Goal: Information Seeking & Learning: Learn about a topic

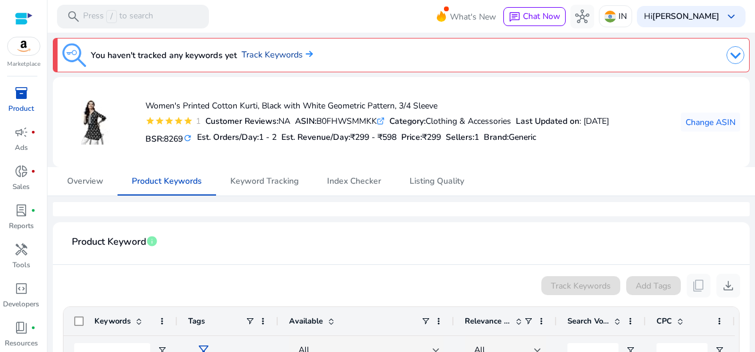
click at [274, 55] on link "Track Keywords" at bounding box center [277, 55] width 71 height 13
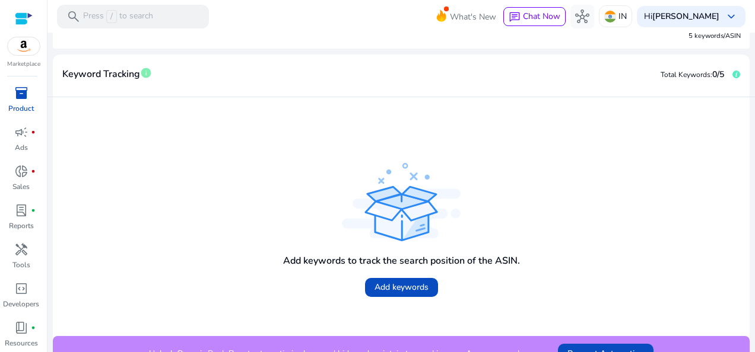
scroll to position [196, 0]
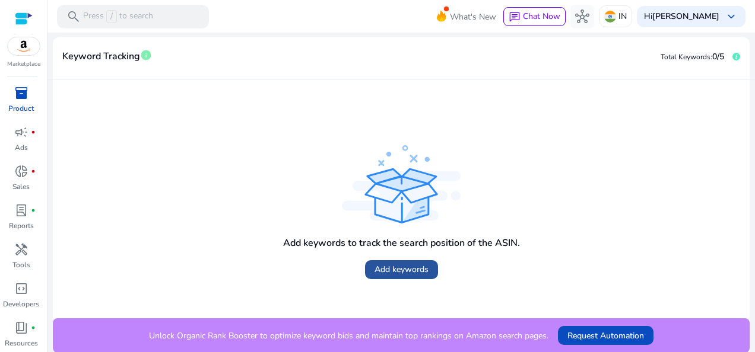
click at [390, 269] on span "Add keywords" at bounding box center [401, 269] width 54 height 12
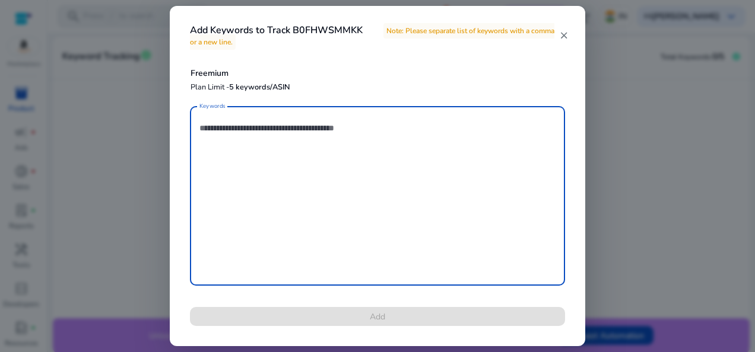
paste textarea "*****"
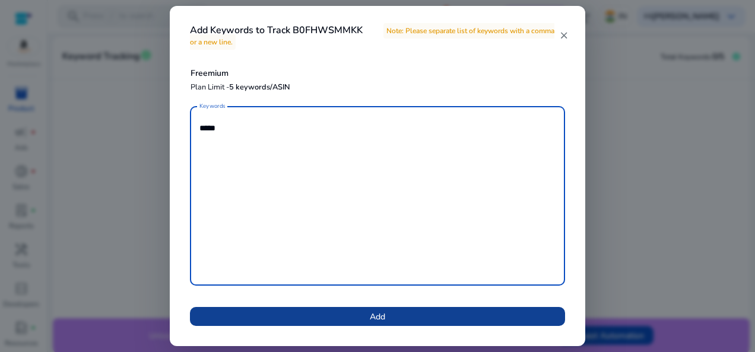
type textarea "*****"
click at [439, 314] on span at bounding box center [377, 317] width 375 height 28
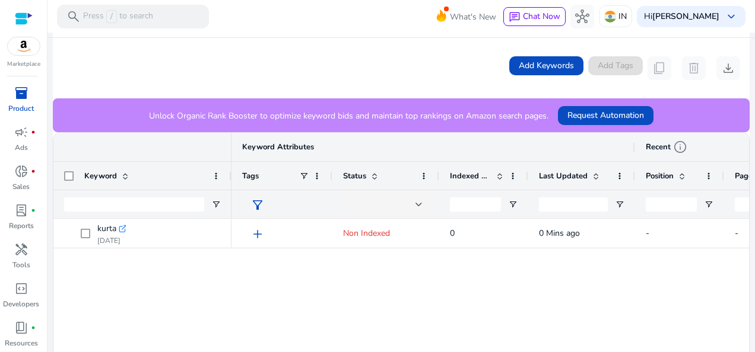
scroll to position [119, 0]
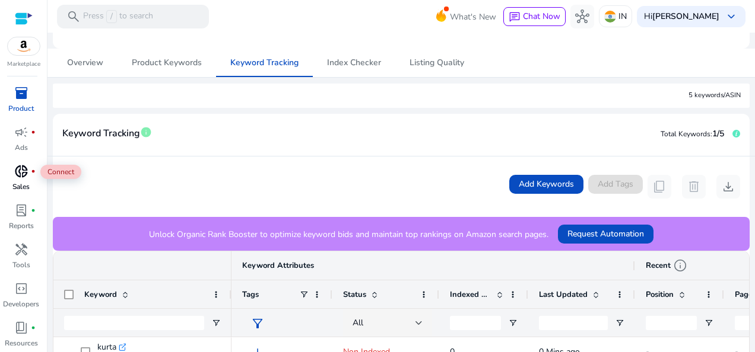
click at [20, 173] on span "donut_small" at bounding box center [21, 171] width 14 height 14
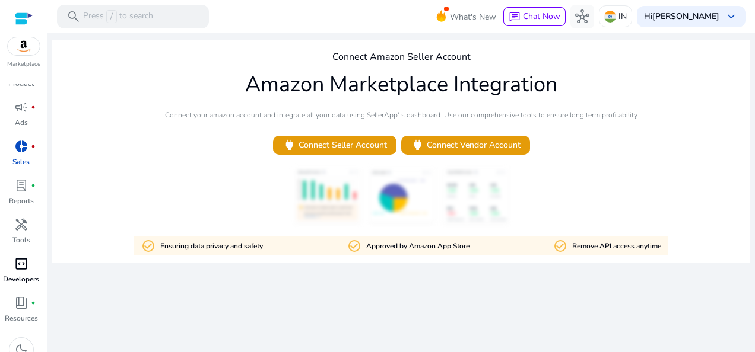
scroll to position [39, 0]
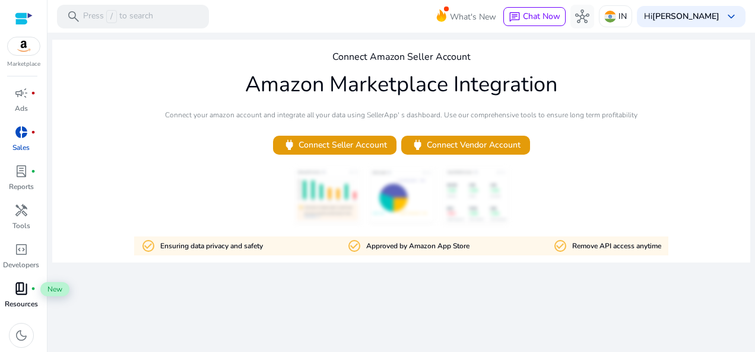
click at [17, 294] on span "book_4" at bounding box center [21, 289] width 14 height 14
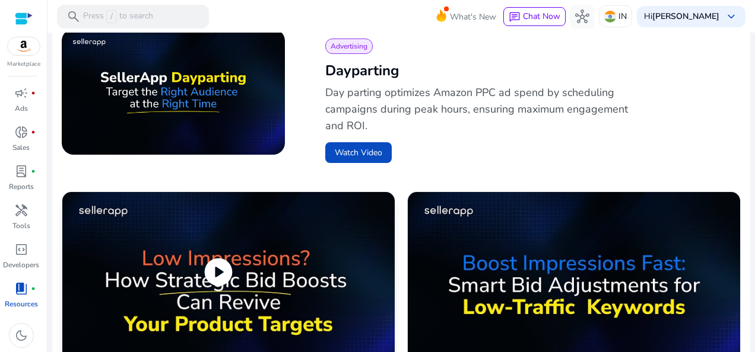
scroll to position [534, 0]
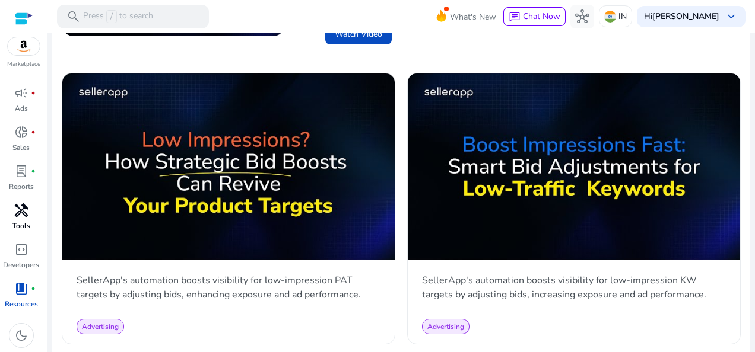
click at [34, 215] on div "handyman" at bounding box center [21, 210] width 33 height 19
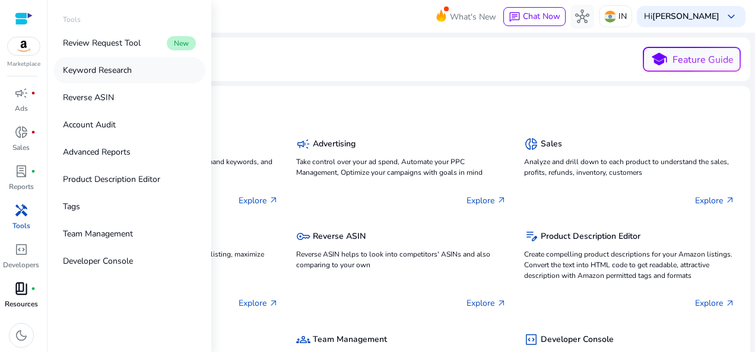
click at [145, 65] on link "Keyword Research" at bounding box center [129, 70] width 152 height 27
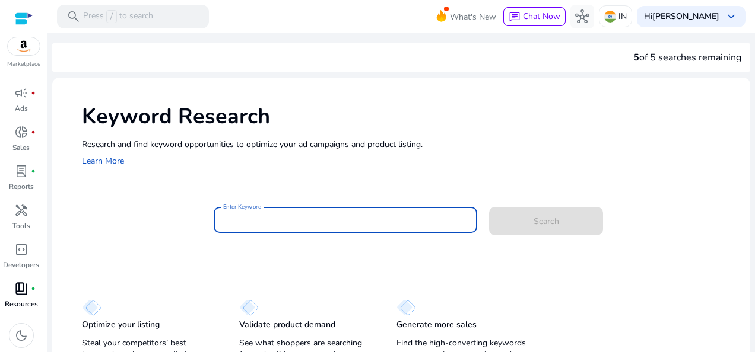
click at [271, 223] on input "Enter Keyword" at bounding box center [345, 220] width 244 height 13
paste input "*****"
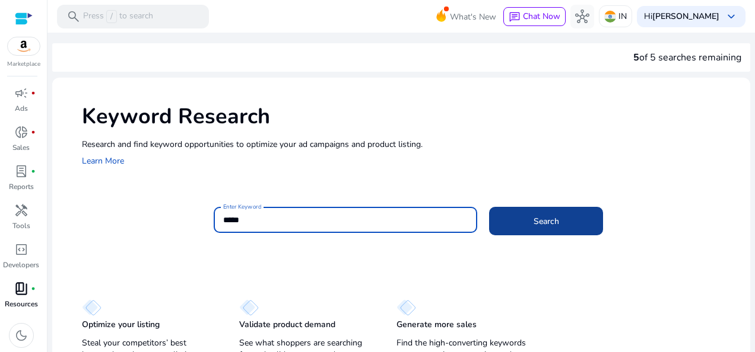
type input "*****"
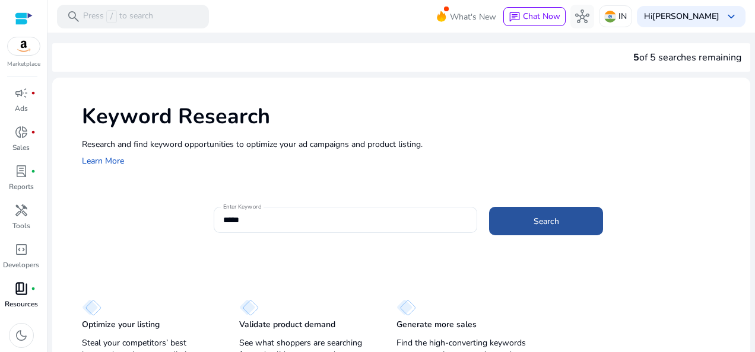
click at [526, 218] on span at bounding box center [546, 221] width 114 height 28
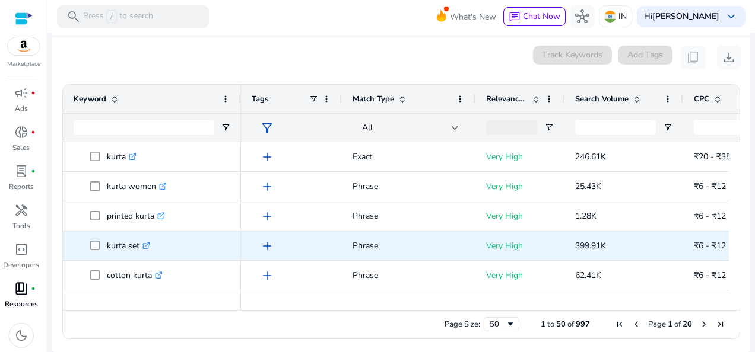
scroll to position [156, 0]
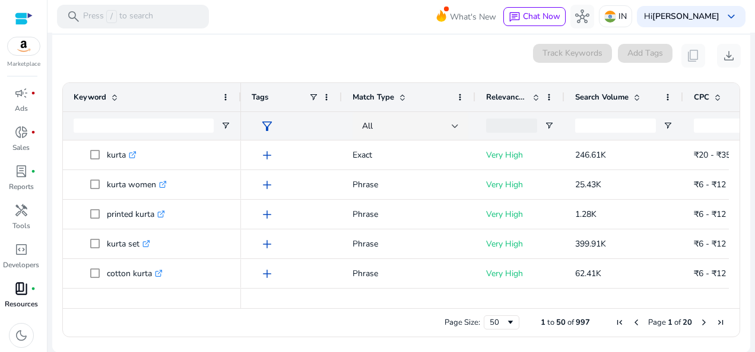
drag, startPoint x: 500, startPoint y: 308, endPoint x: 567, endPoint y: 297, distance: 68.6
click at [558, 300] on div at bounding box center [485, 303] width 488 height 11
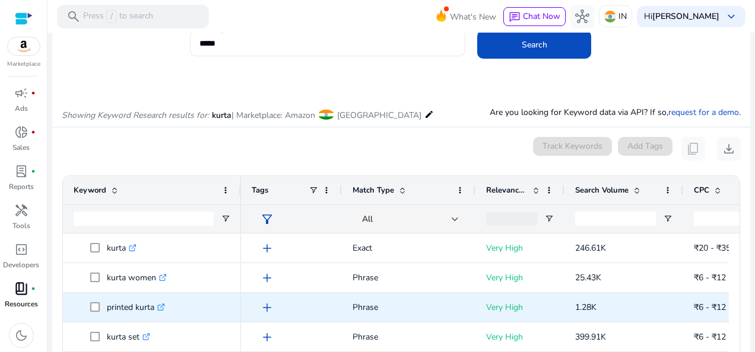
scroll to position [37, 0]
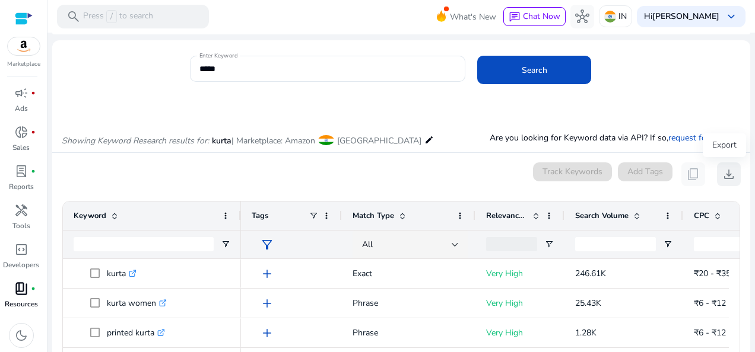
click at [717, 177] on button "download" at bounding box center [729, 175] width 24 height 24
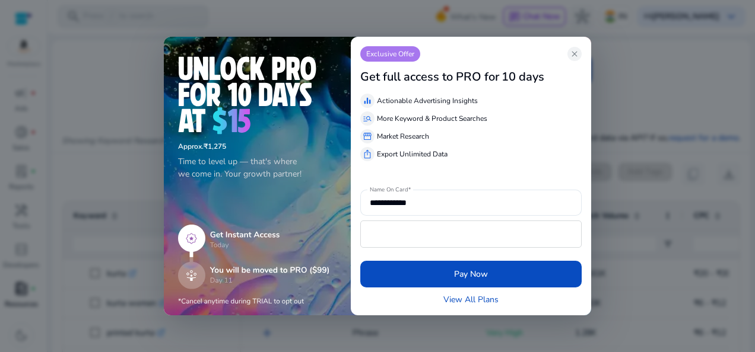
click at [671, 104] on div at bounding box center [377, 176] width 755 height 352
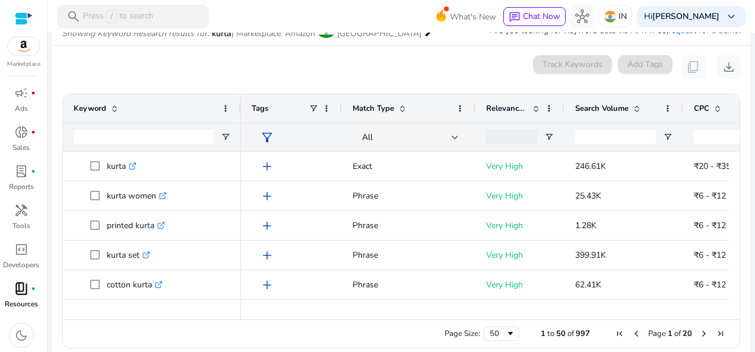
scroll to position [156, 0]
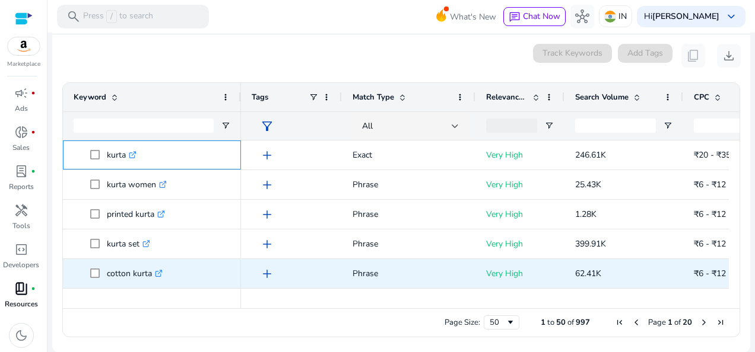
copy div "kurta .st0{fill:#2c8af8} kurta women .st0{fill:#2c8af8} printed kurta .st0{fill…"
drag, startPoint x: 97, startPoint y: 144, endPoint x: 150, endPoint y: 279, distance: 144.5
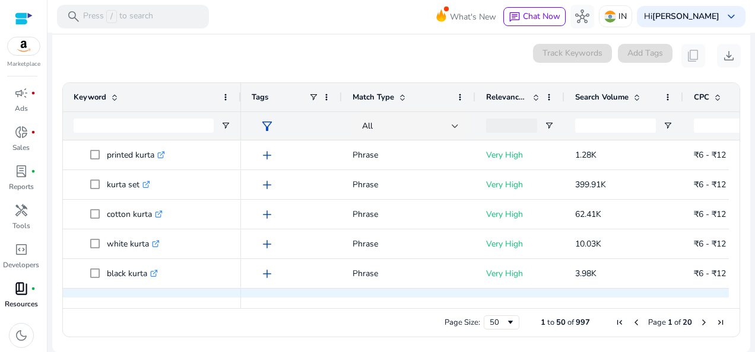
scroll to position [119, 0]
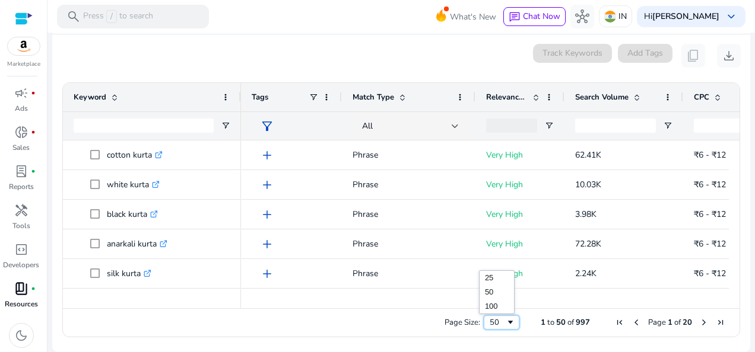
click at [500, 319] on div "50" at bounding box center [498, 322] width 16 height 11
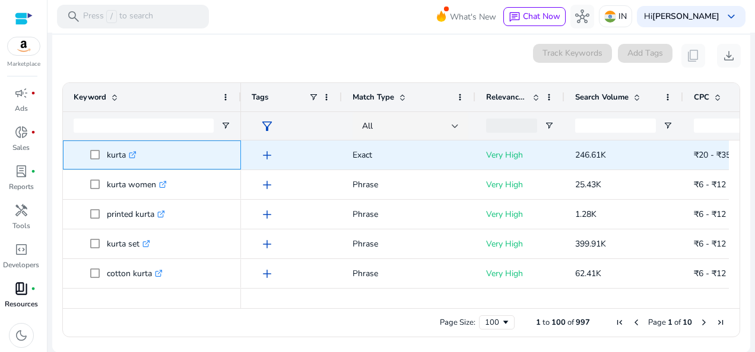
click at [167, 154] on span "kurta .st0{fill:#2c8af8}" at bounding box center [160, 155] width 140 height 24
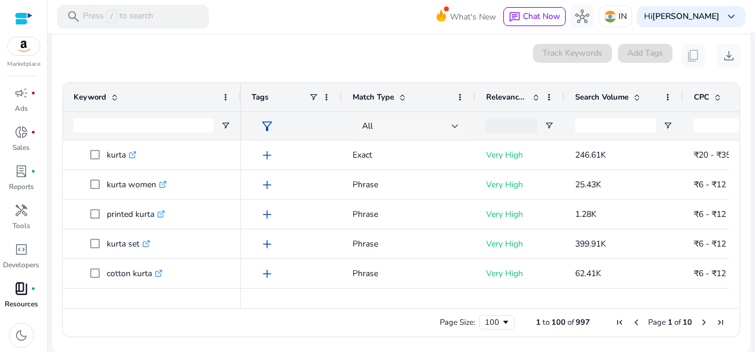
click at [441, 131] on div "All" at bounding box center [407, 126] width 90 height 13
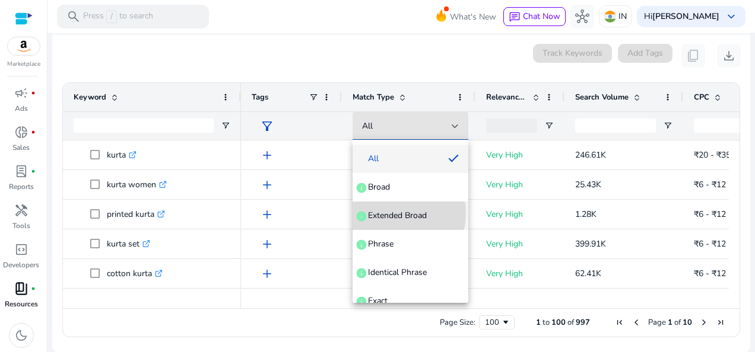
click at [392, 214] on span "Extended Broad" at bounding box center [397, 216] width 59 height 12
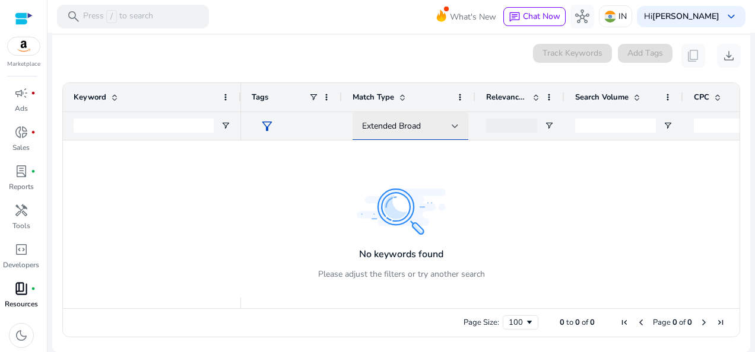
click at [398, 125] on span "Extended Broad" at bounding box center [391, 125] width 59 height 11
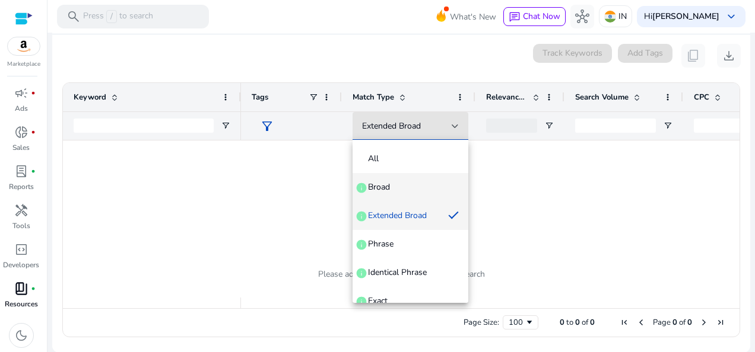
click at [396, 185] on span "Broad info" at bounding box center [410, 188] width 97 height 12
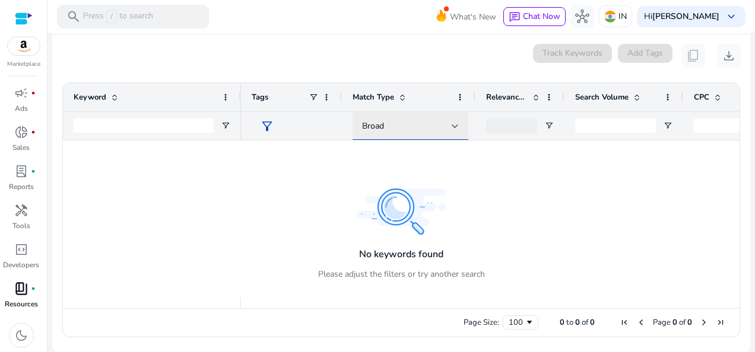
click at [393, 122] on div "Broad" at bounding box center [407, 126] width 90 height 13
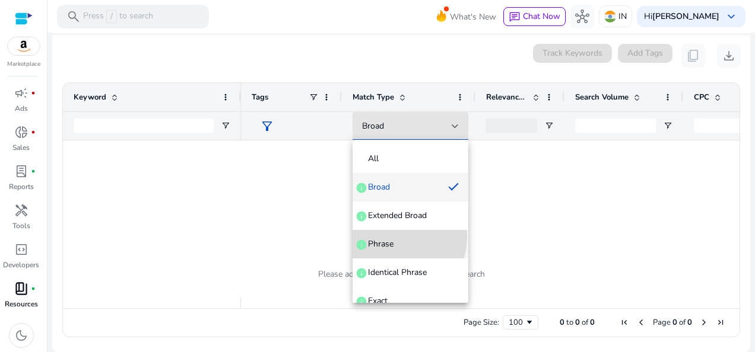
click at [390, 237] on mat-option "Phrase info" at bounding box center [410, 244] width 116 height 28
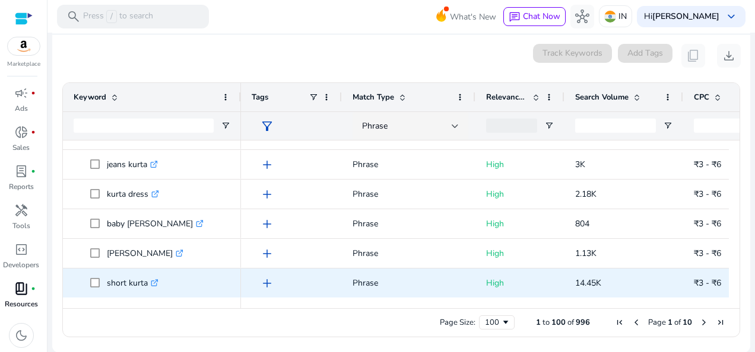
copy div "kurta women .st0{fill:#2c8af8} jaipuri kurta .st0{fill:#2c8af8} khadi kurta .st…"
drag, startPoint x: 106, startPoint y: 147, endPoint x: 166, endPoint y: 278, distance: 144.2
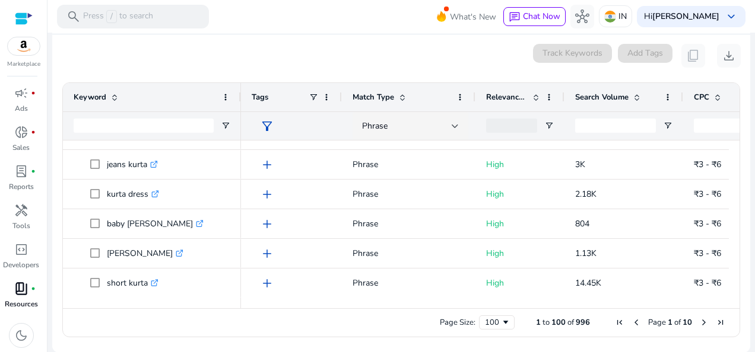
click at [701, 318] on span "Next Page" at bounding box center [703, 322] width 9 height 9
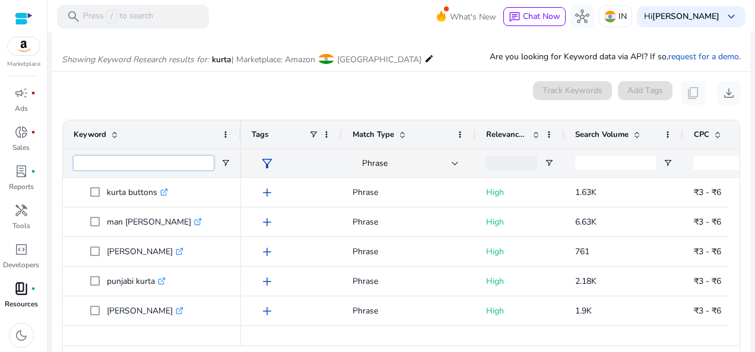
click at [162, 163] on input "Keyword Filter Input" at bounding box center [144, 163] width 140 height 14
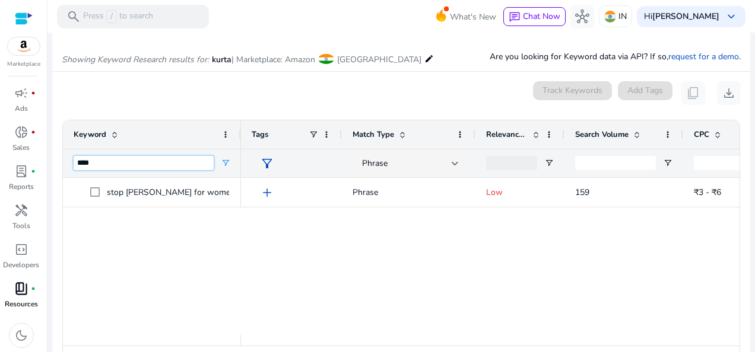
type input "***"
click at [164, 217] on div "stop [PERSON_NAME] for women .st0{fill:#2c8af8} add Phrase Low 159 ₹3 - ₹6 1" at bounding box center [401, 256] width 676 height 157
click at [116, 168] on input "***" at bounding box center [144, 163] width 140 height 14
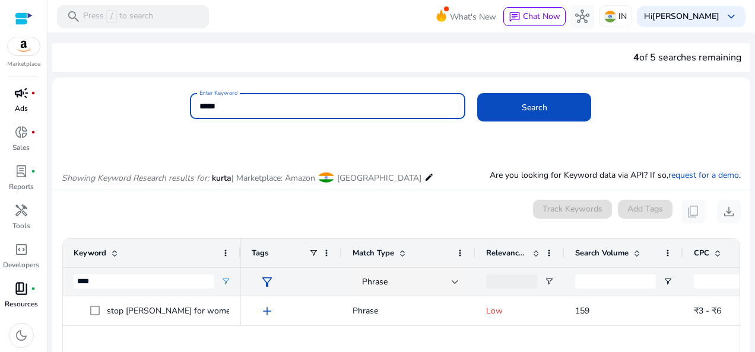
drag, startPoint x: 320, startPoint y: 106, endPoint x: 41, endPoint y: 121, distance: 279.3
click at [41, 121] on mat-sidenav-container "Marketplace inventory_2 Product campaign fiber_manual_record Ads donut_small fi…" at bounding box center [377, 176] width 755 height 352
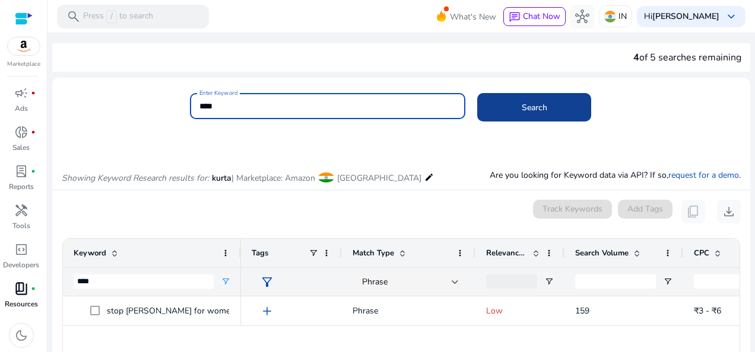
click at [544, 104] on span "Search" at bounding box center [535, 107] width 26 height 12
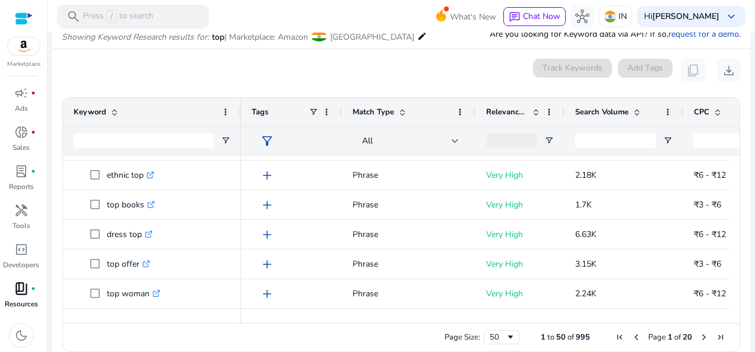
scroll to position [1228, 0]
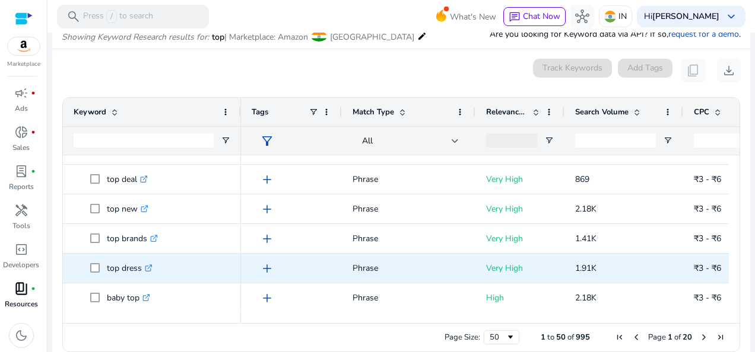
copy div "top .st0{fill:#2c8af8} kurti top .st0{fill:#2c8af8} long top .st0{fill:#2c8af8}…"
drag, startPoint x: 101, startPoint y: 165, endPoint x: 183, endPoint y: 262, distance: 126.8
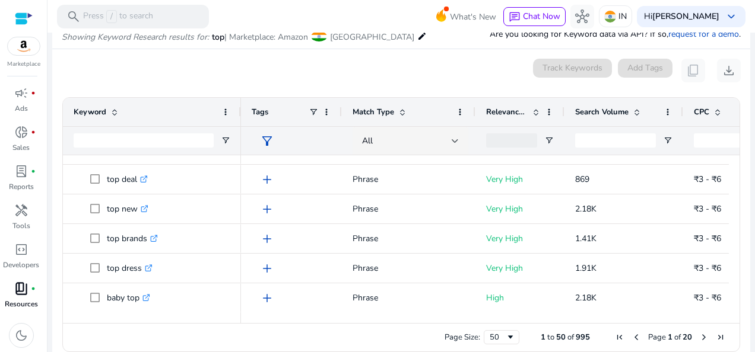
click at [701, 336] on span "Next Page" at bounding box center [703, 337] width 9 height 9
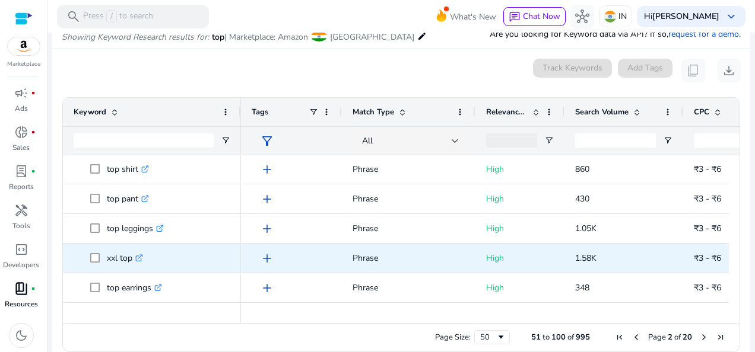
drag, startPoint x: 96, startPoint y: 154, endPoint x: 176, endPoint y: 249, distance: 123.8
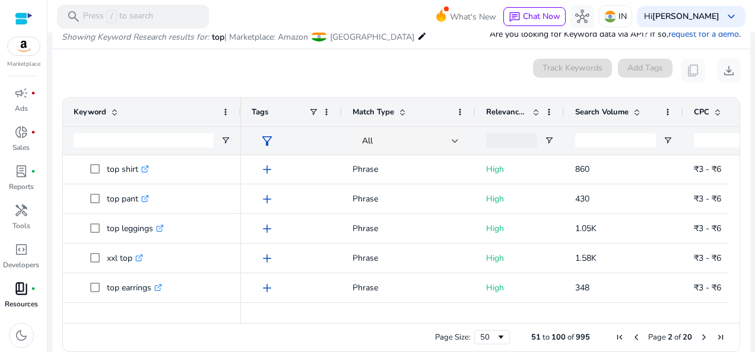
copy div "top stylish .st0{fill:#2c8af8} top laptop .st0{fill:#2c8af8} top crop .st0{fill…"
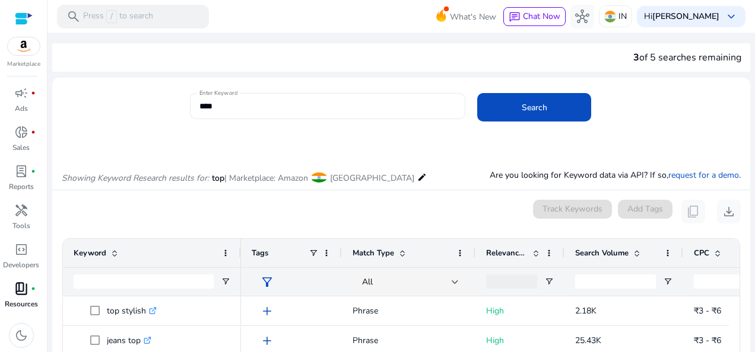
click at [254, 107] on input "***" at bounding box center [327, 106] width 256 height 13
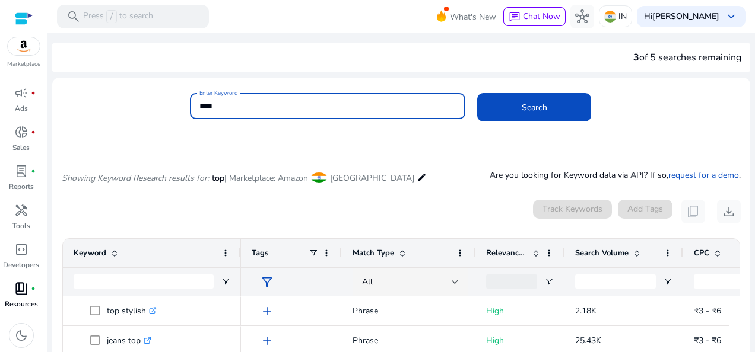
click at [254, 107] on input "***" at bounding box center [327, 106] width 256 height 13
type input "*"
type input "**********"
drag, startPoint x: 258, startPoint y: 107, endPoint x: 522, endPoint y: 131, distance: 265.1
click at [522, 131] on div "**********" at bounding box center [465, 112] width 551 height 39
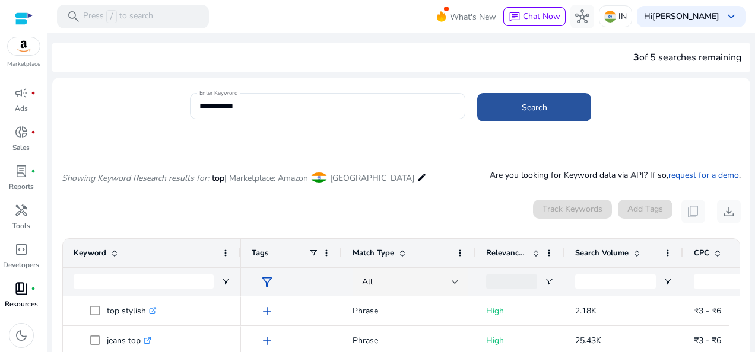
click at [519, 97] on span at bounding box center [534, 107] width 114 height 28
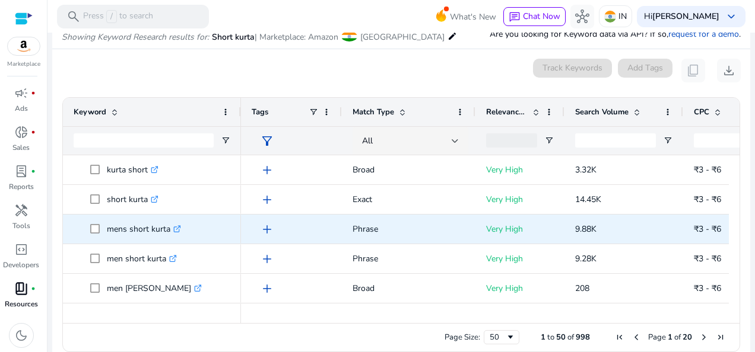
scroll to position [178, 0]
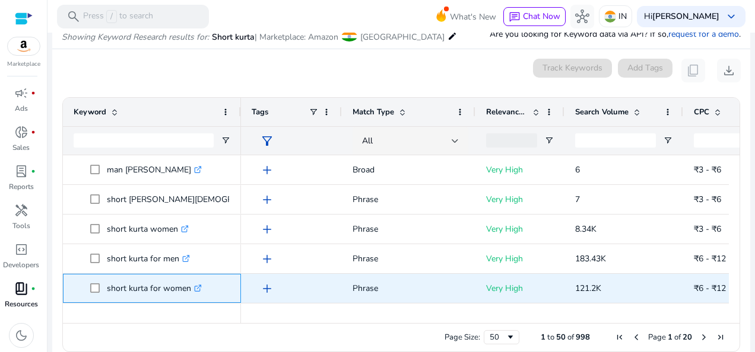
drag, startPoint x: 99, startPoint y: 286, endPoint x: 196, endPoint y: 286, distance: 96.7
click at [196, 286] on span "short kurta for women .st0{fill:#2c8af8}" at bounding box center [160, 289] width 140 height 24
copy span "short kurta for women"
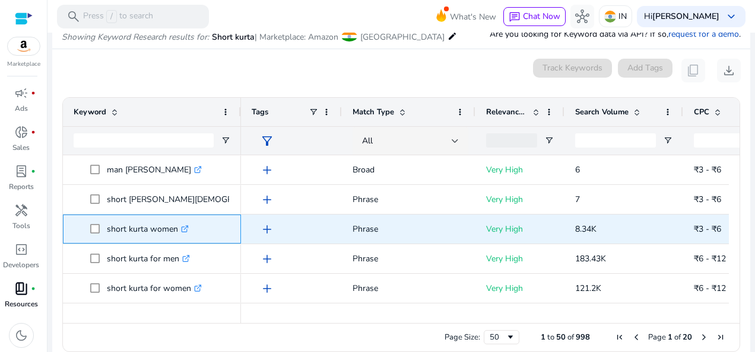
drag, startPoint x: 101, startPoint y: 228, endPoint x: 184, endPoint y: 227, distance: 82.5
click at [184, 227] on span "short kurta women .st0{fill:#2c8af8}" at bounding box center [160, 229] width 140 height 24
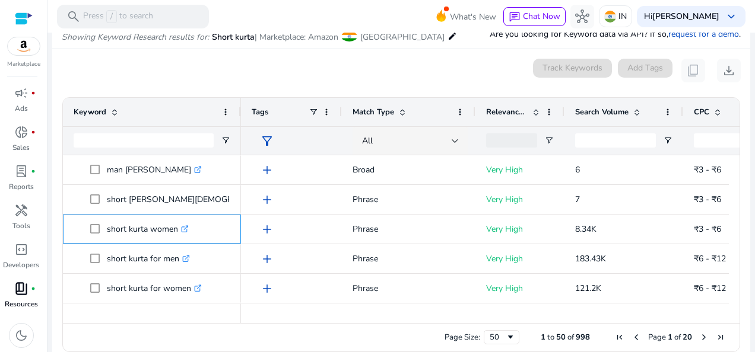
copy span "short kurta women"
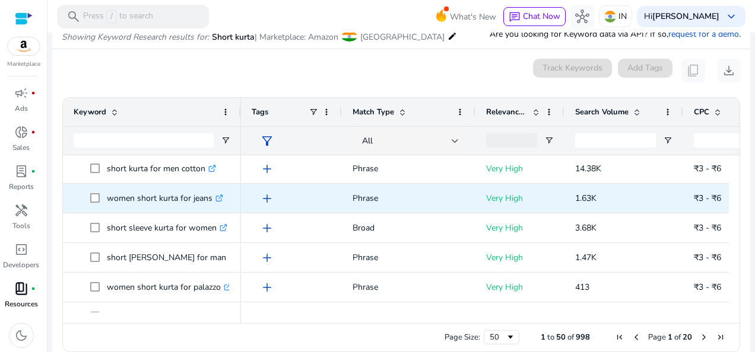
scroll to position [1009, 0]
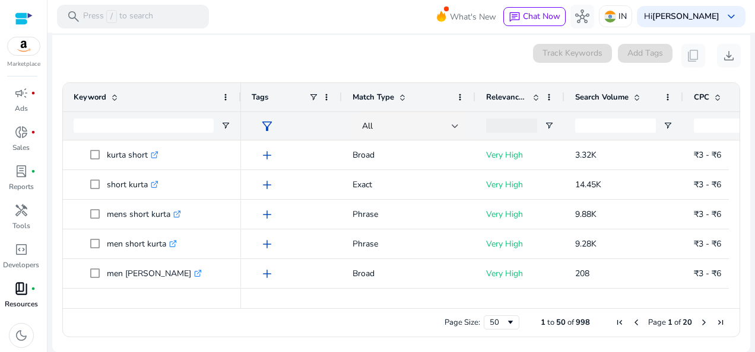
click at [693, 323] on span "Page 1 of 20" at bounding box center [669, 322] width 117 height 11
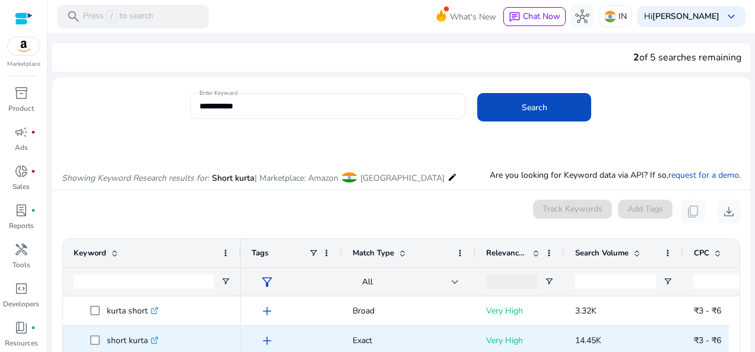
click at [158, 329] on p "short kurta .st0{fill:#2c8af8}" at bounding box center [133, 341] width 52 height 24
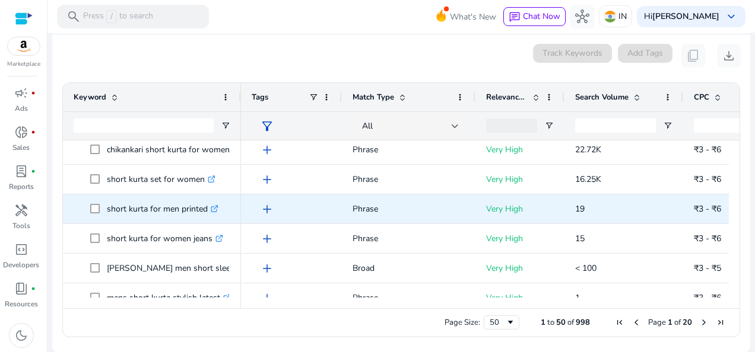
scroll to position [1326, 0]
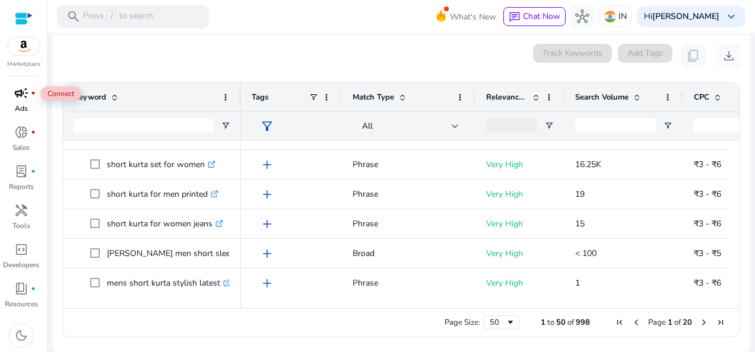
click at [31, 91] on span "fiber_manual_record" at bounding box center [33, 93] width 5 height 5
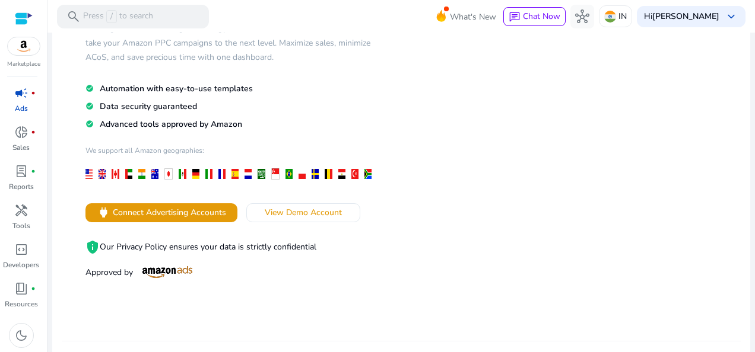
scroll to position [119, 0]
